Goal: Check status: Check status

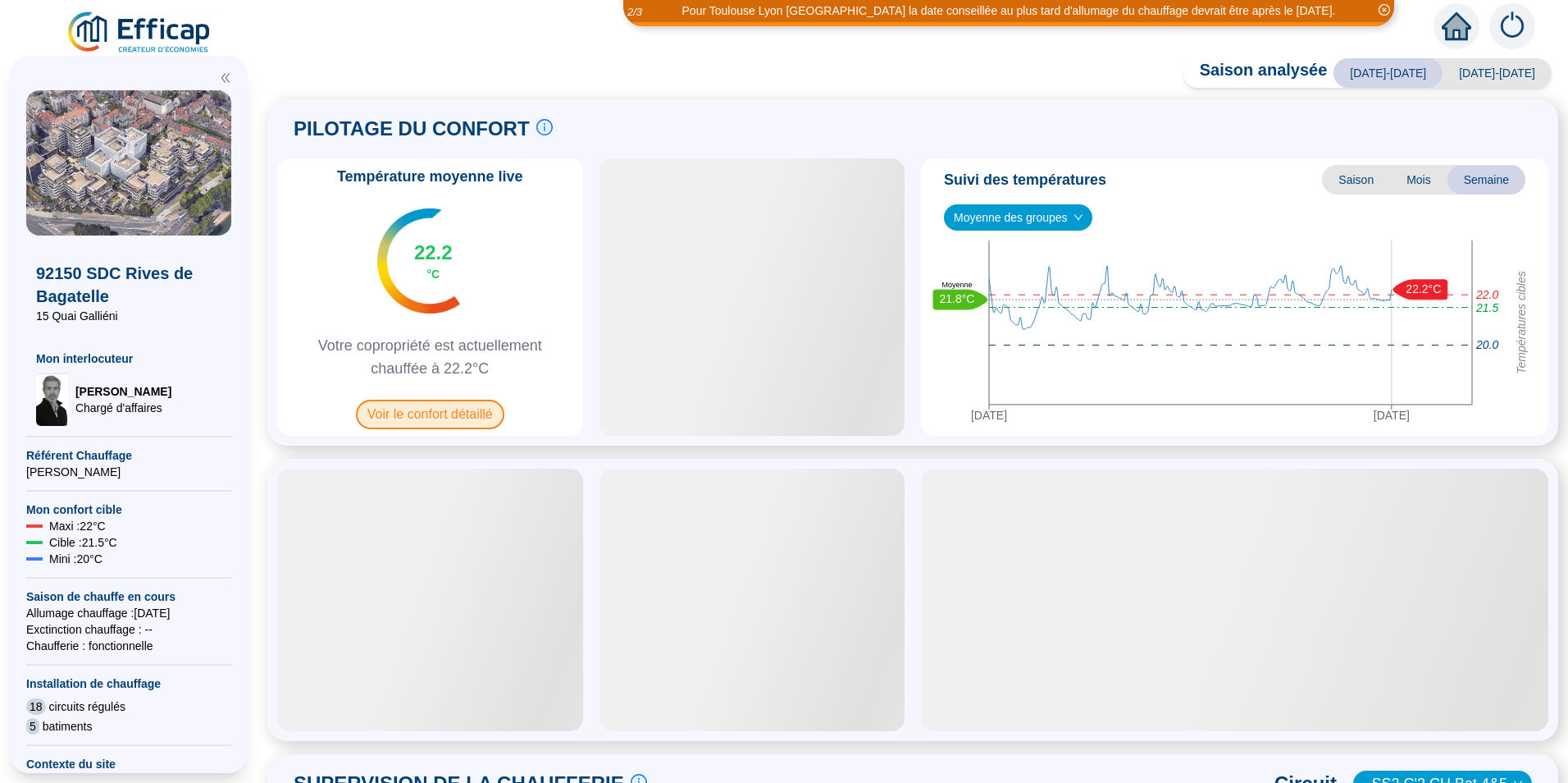
click at [501, 421] on span "Voir le confort détaillé" at bounding box center [430, 414] width 149 height 30
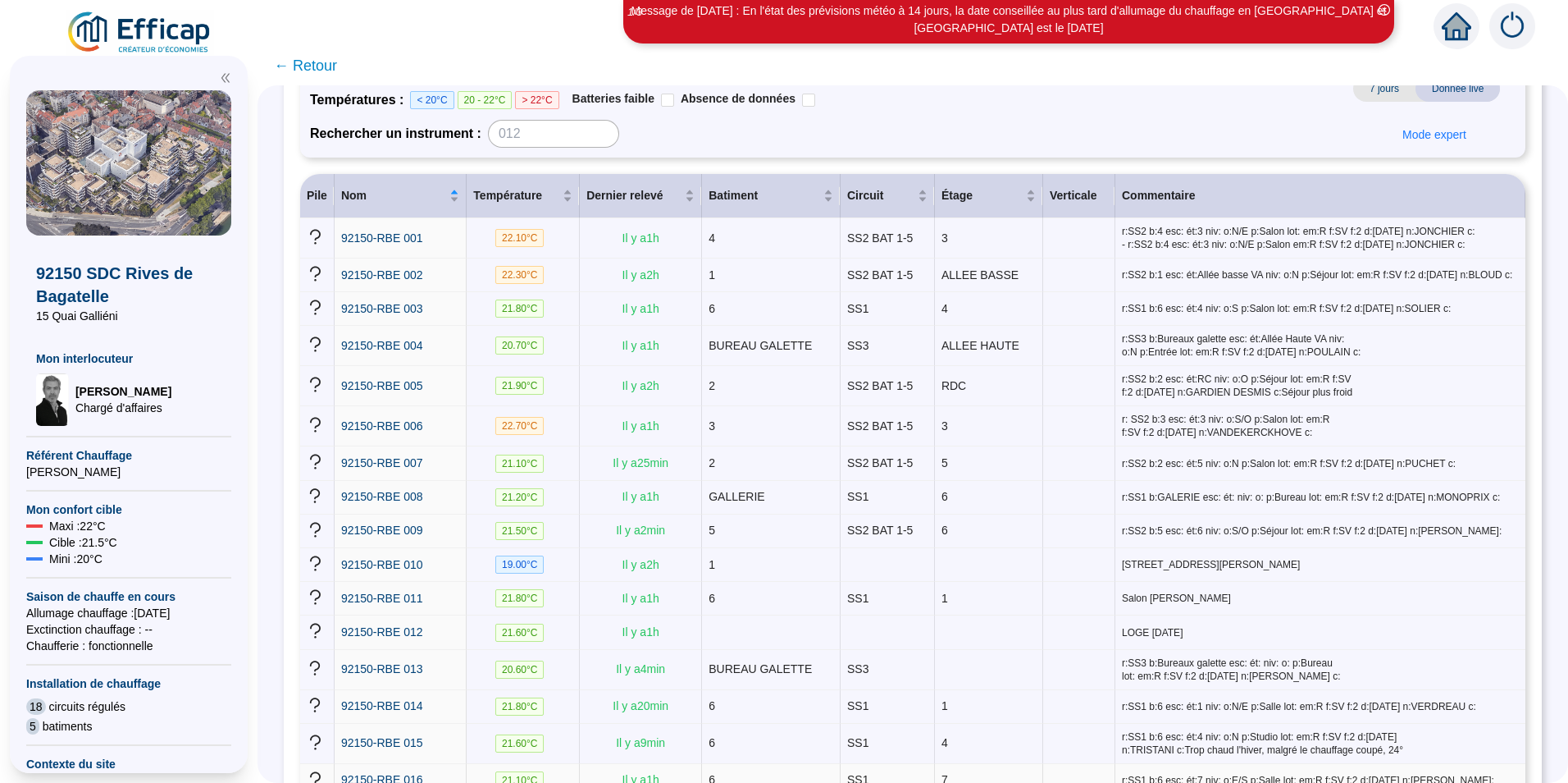
scroll to position [164, 0]
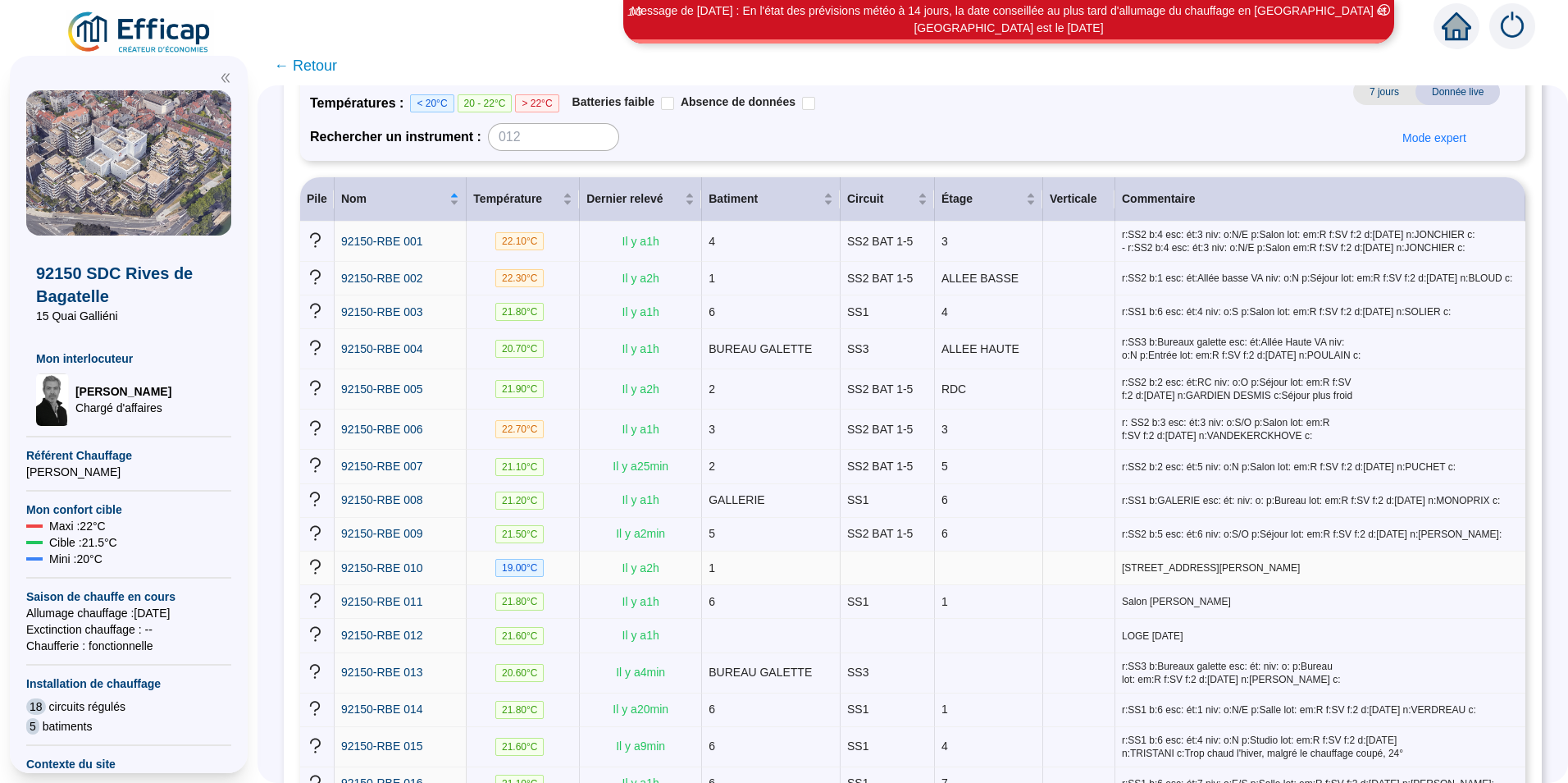
click at [529, 559] on span "19.00 °C" at bounding box center [520, 567] width 49 height 18
click at [415, 562] on span "92150-RBE 010" at bounding box center [382, 568] width 82 height 14
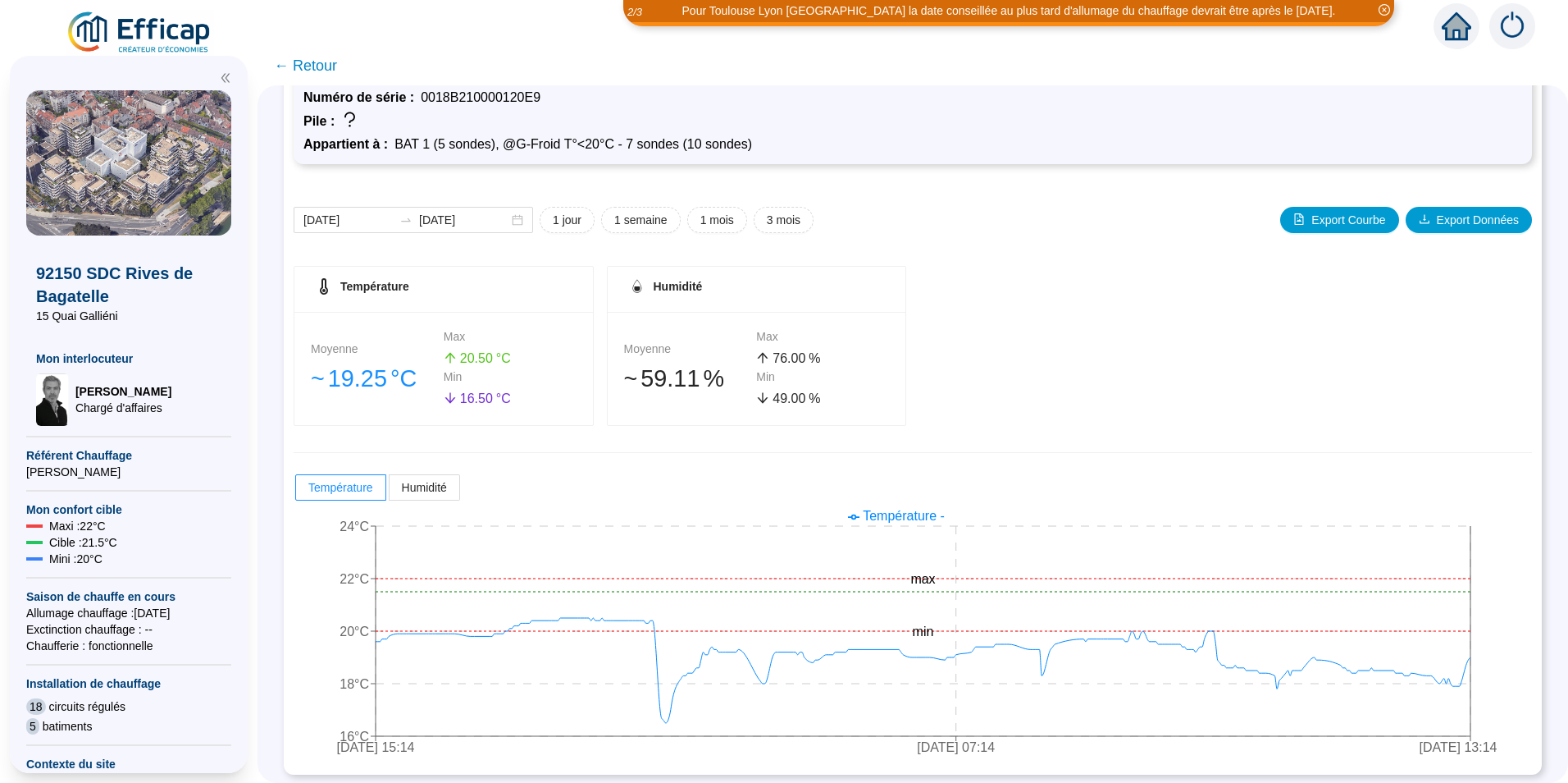
scroll to position [94, 0]
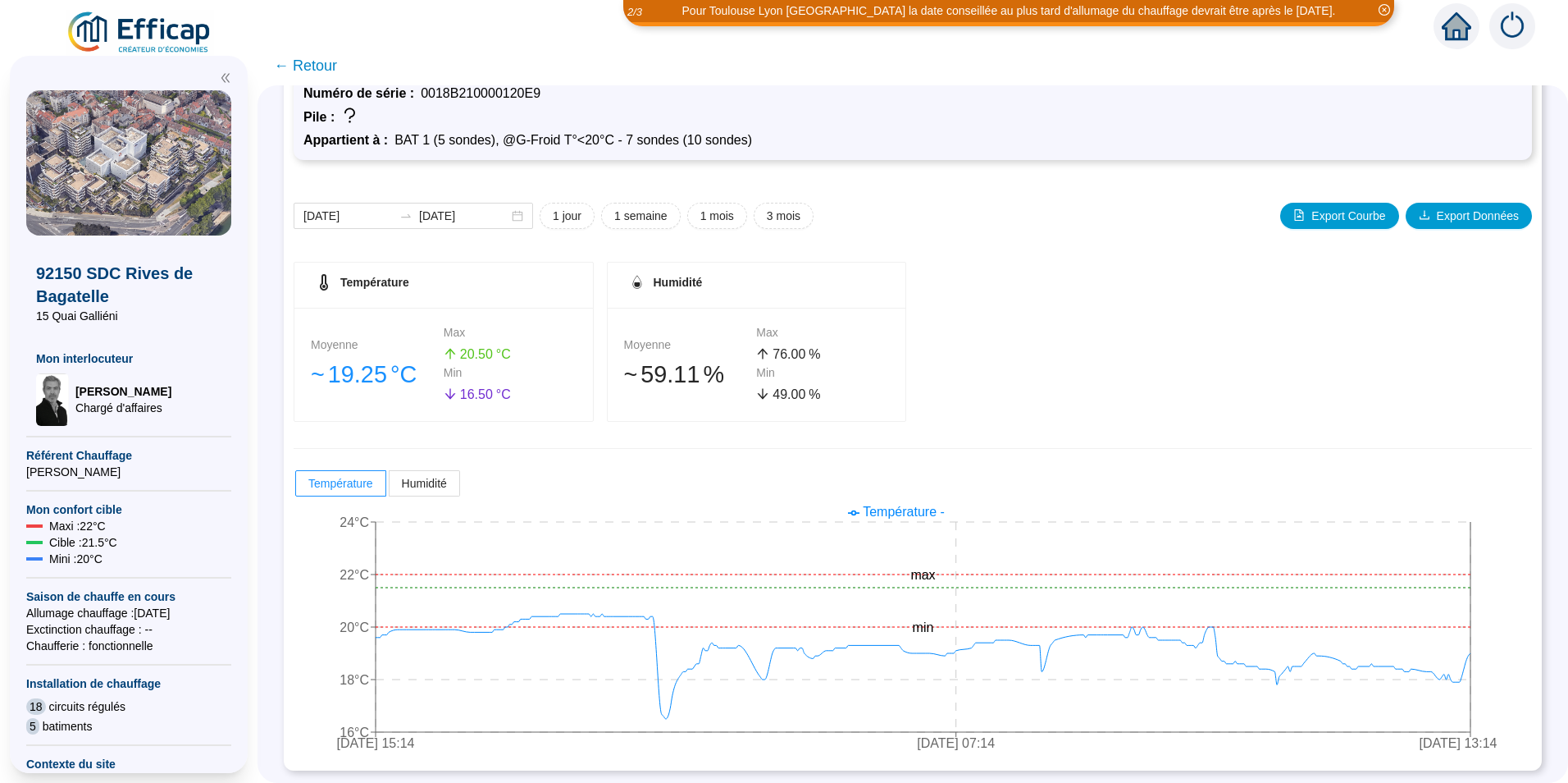
click at [652, 218] on span "1 semaine" at bounding box center [641, 217] width 53 height 17
